Goal: Find specific page/section: Find specific page/section

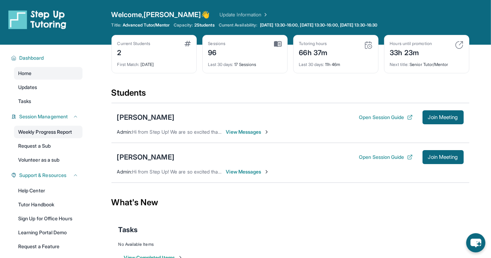
click at [60, 130] on link "Weekly Progress Report" at bounding box center [48, 132] width 68 height 13
click at [455, 115] on span "Join Meeting" at bounding box center [443, 117] width 30 height 4
